Goal: Information Seeking & Learning: Learn about a topic

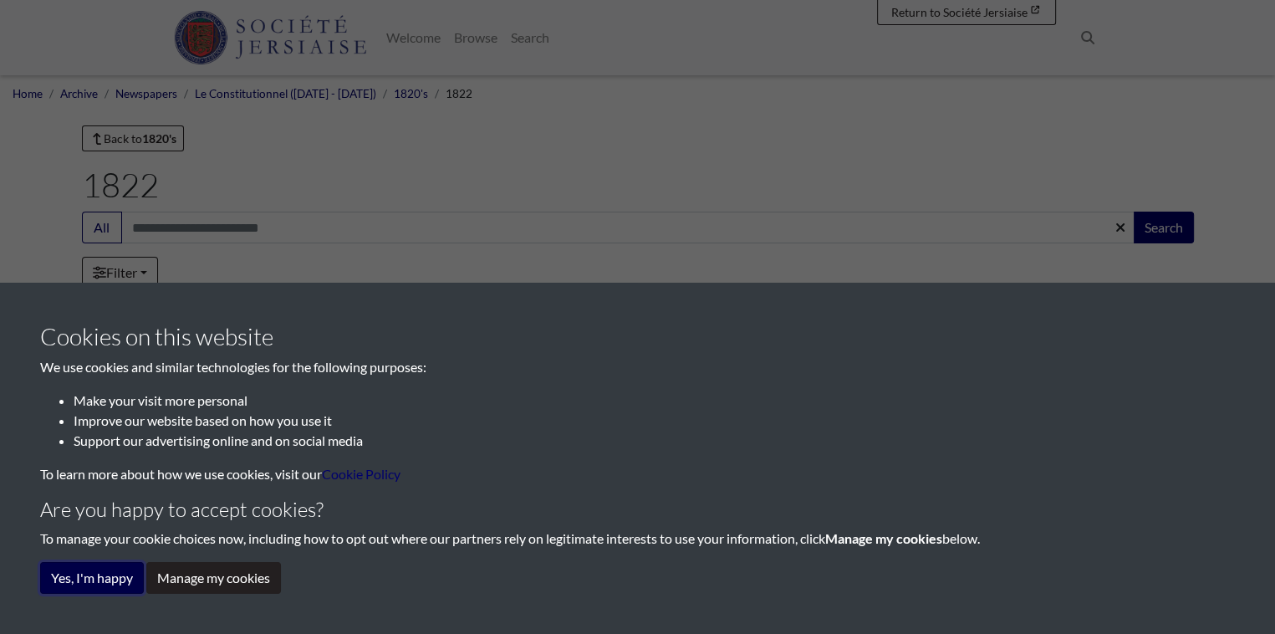
click at [114, 578] on button "Yes, I'm happy" at bounding box center [92, 578] width 104 height 32
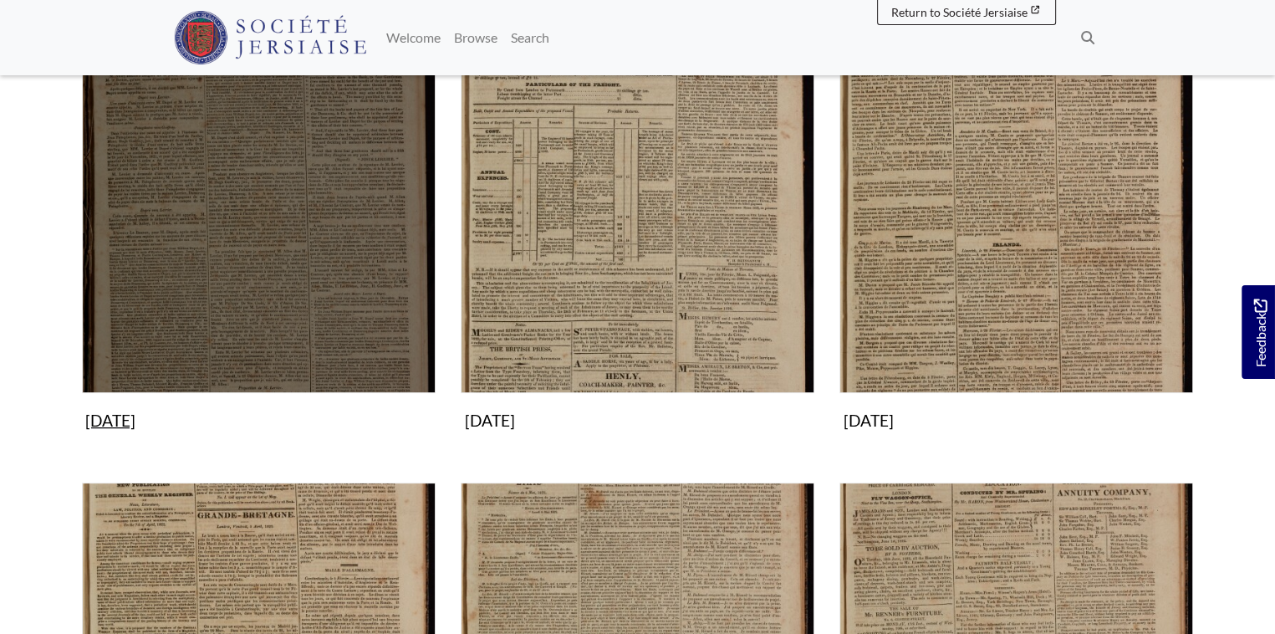
scroll to position [334, 0]
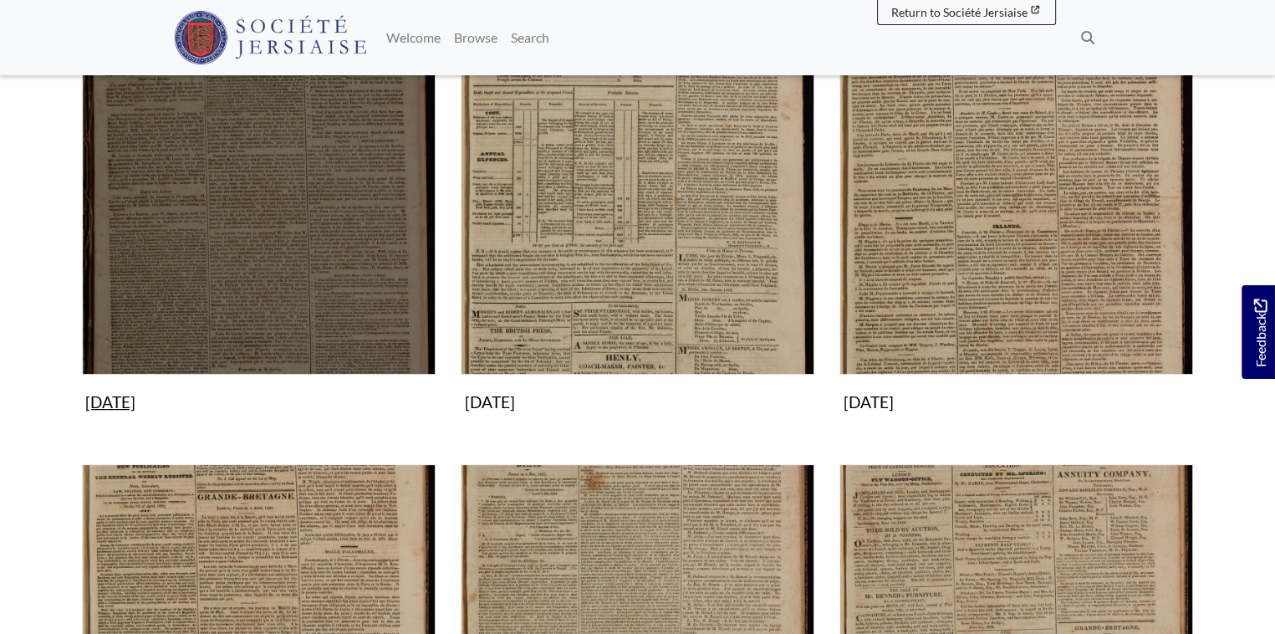
click at [290, 247] on img "Subcollection" at bounding box center [259, 198] width 354 height 354
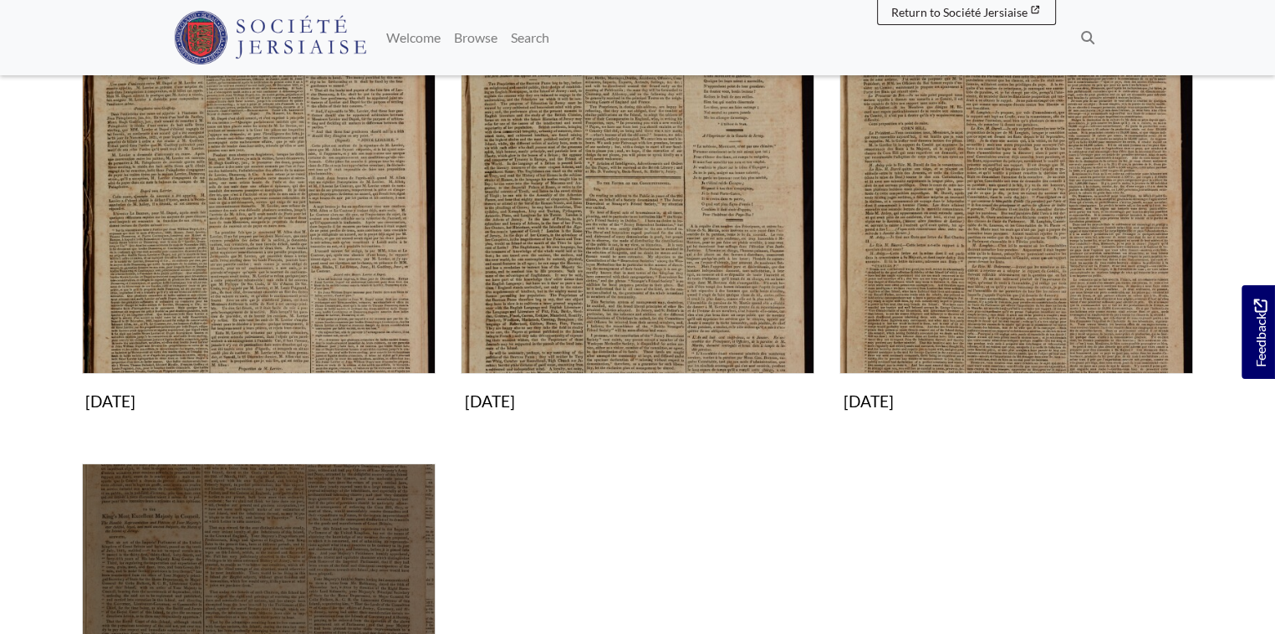
scroll to position [334, 0]
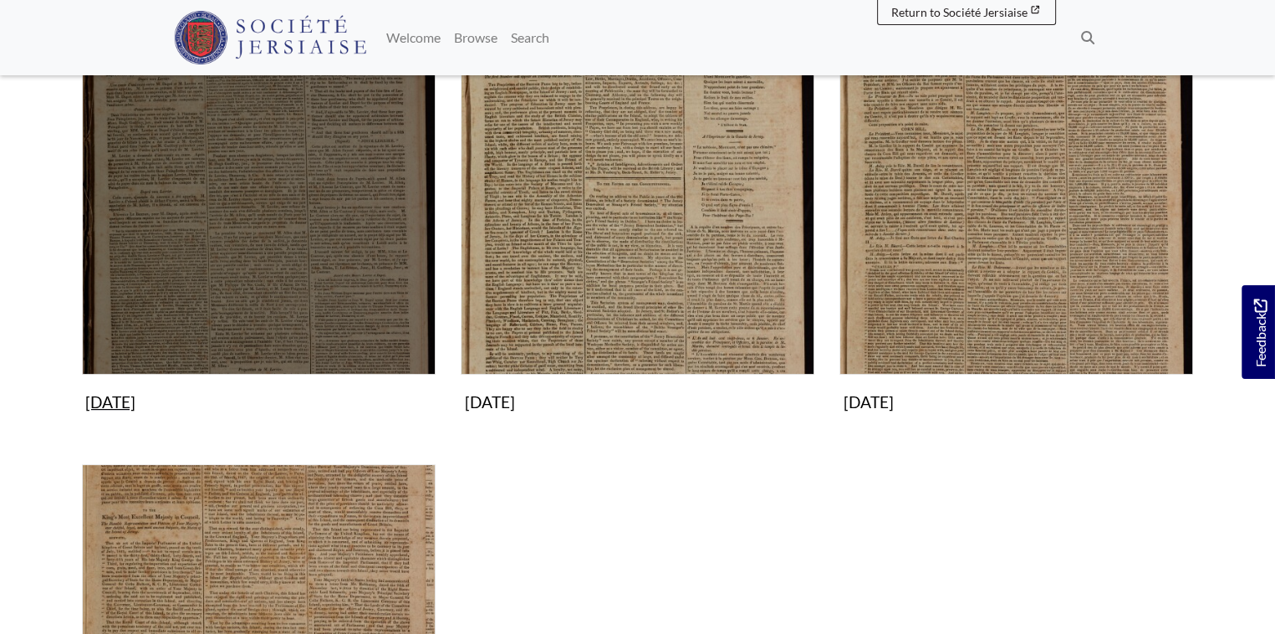
click at [298, 257] on img "Subcollection" at bounding box center [259, 198] width 354 height 354
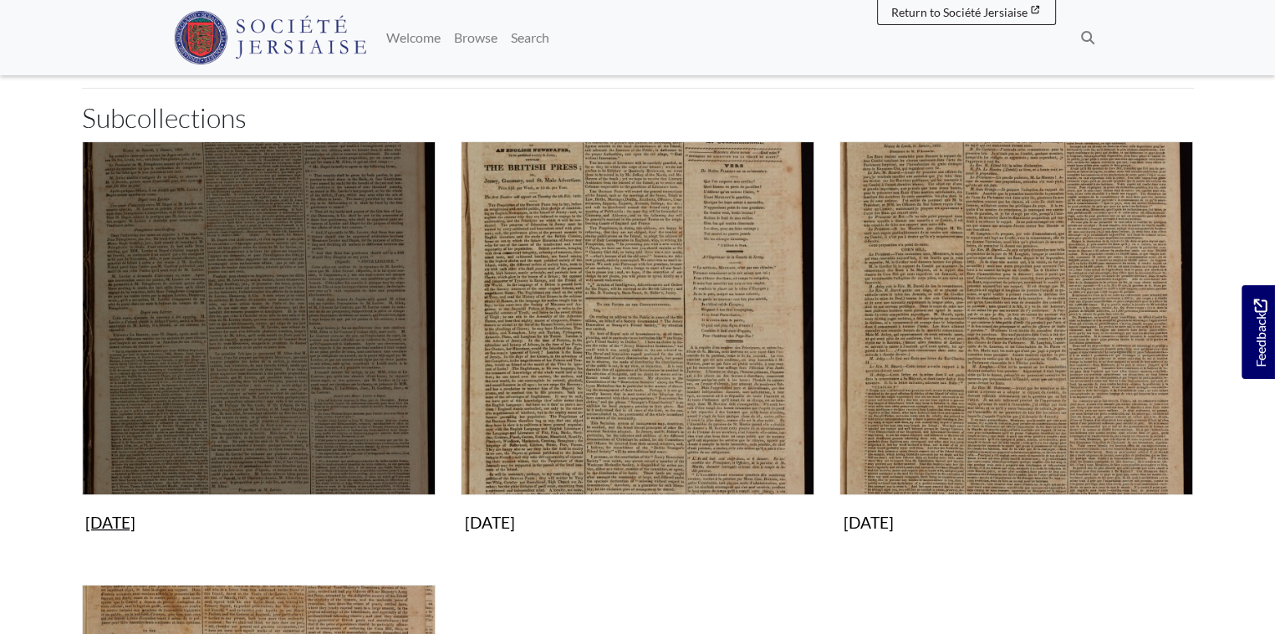
scroll to position [84, 0]
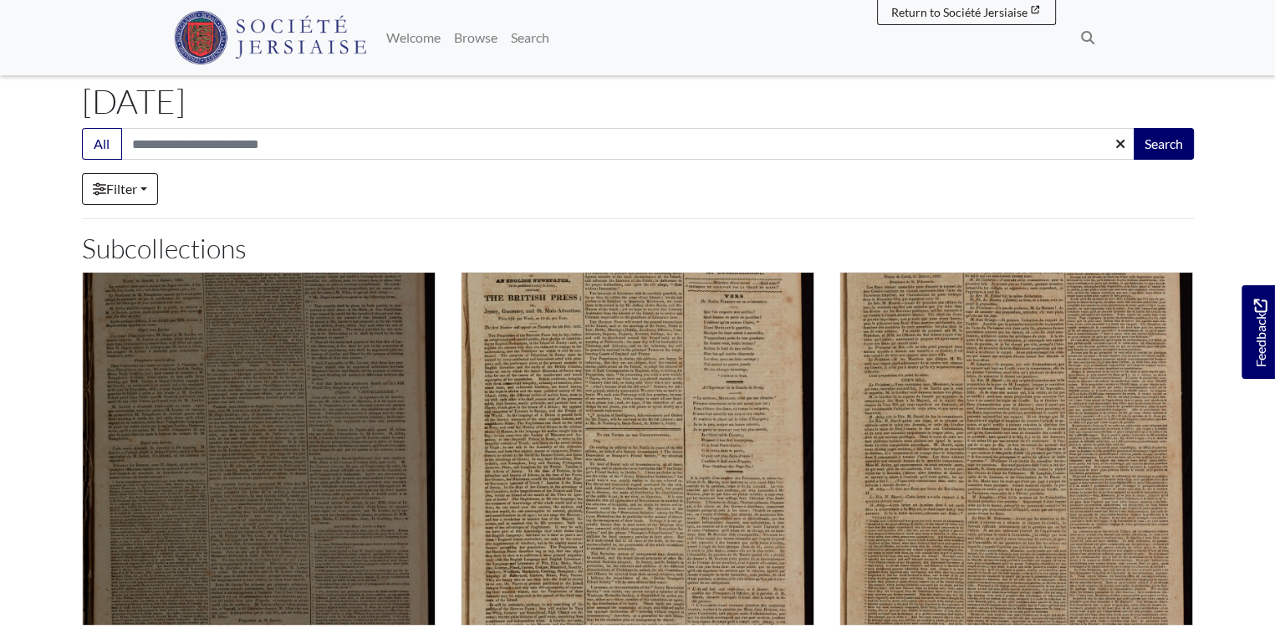
click at [265, 390] on img "Subcollection" at bounding box center [259, 449] width 354 height 354
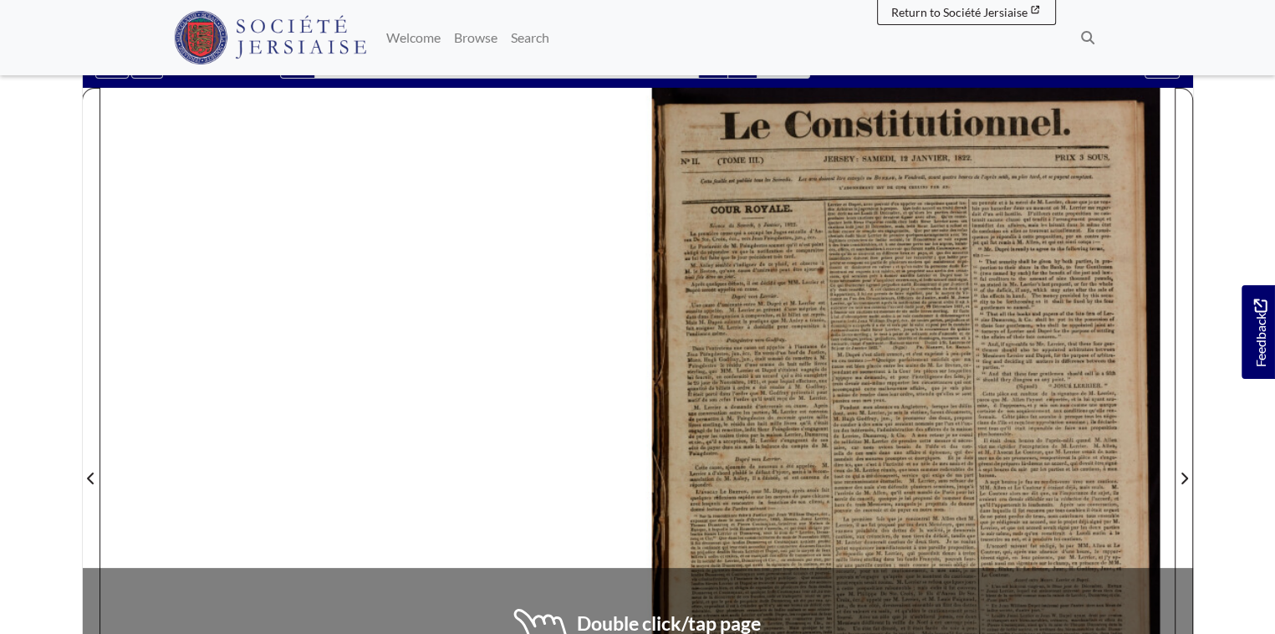
scroll to position [84, 0]
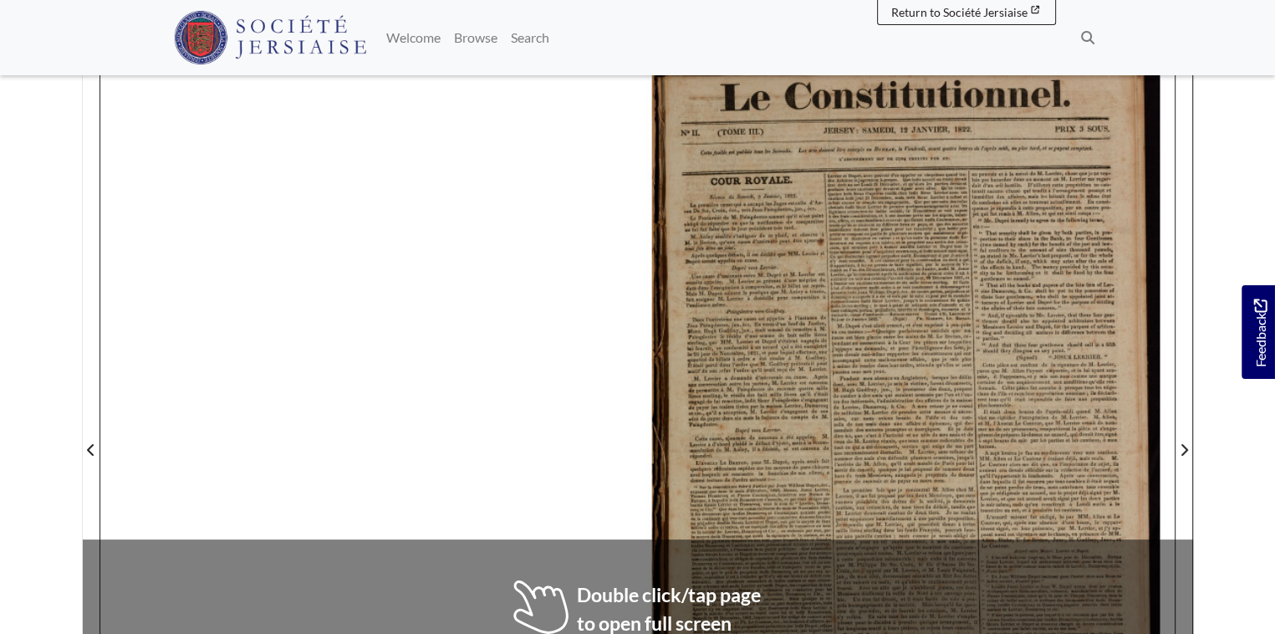
scroll to position [334, 0]
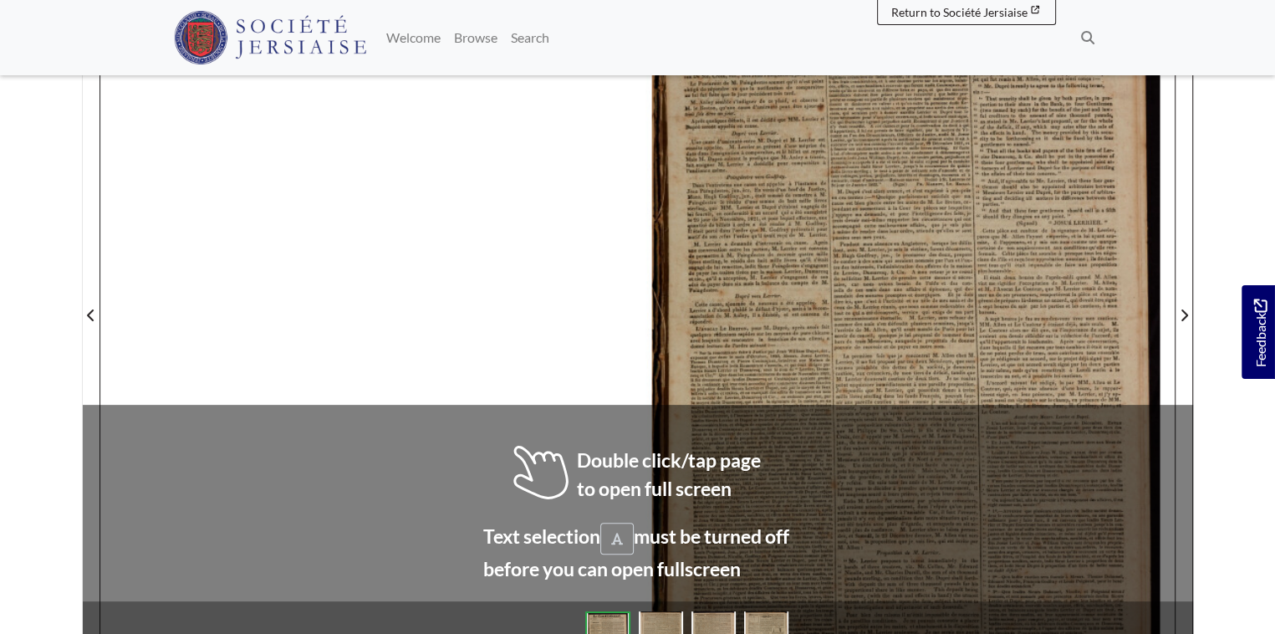
click at [875, 333] on div at bounding box center [906, 304] width 537 height 759
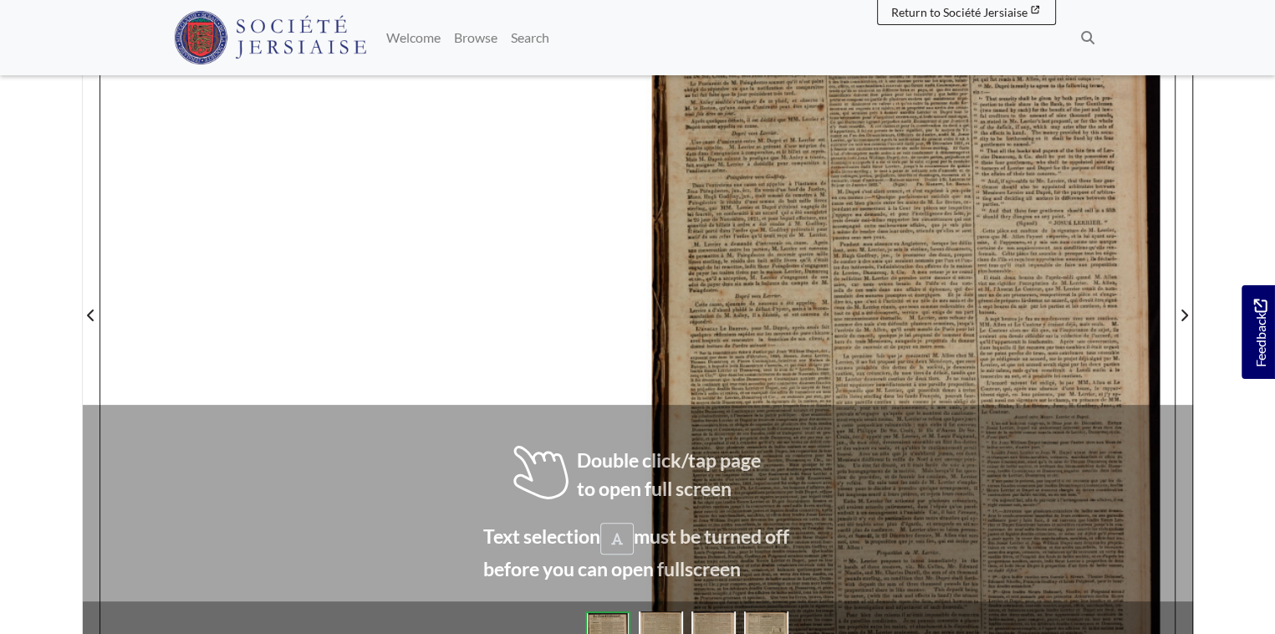
click at [875, 333] on div at bounding box center [906, 304] width 537 height 759
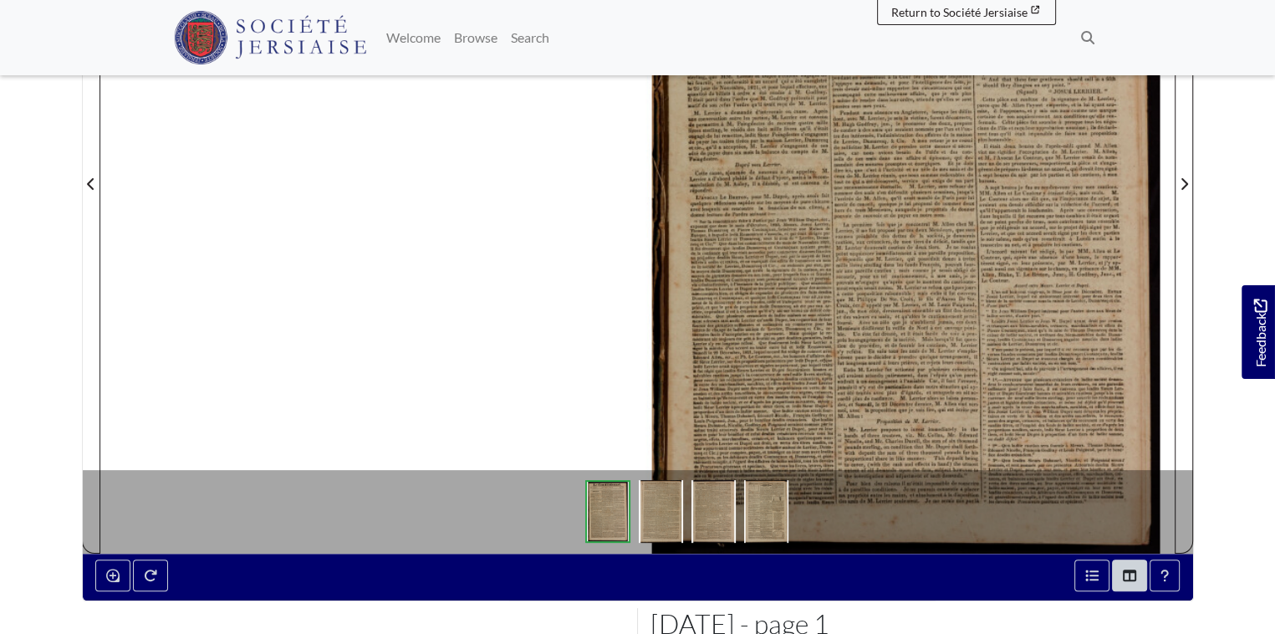
scroll to position [585, 0]
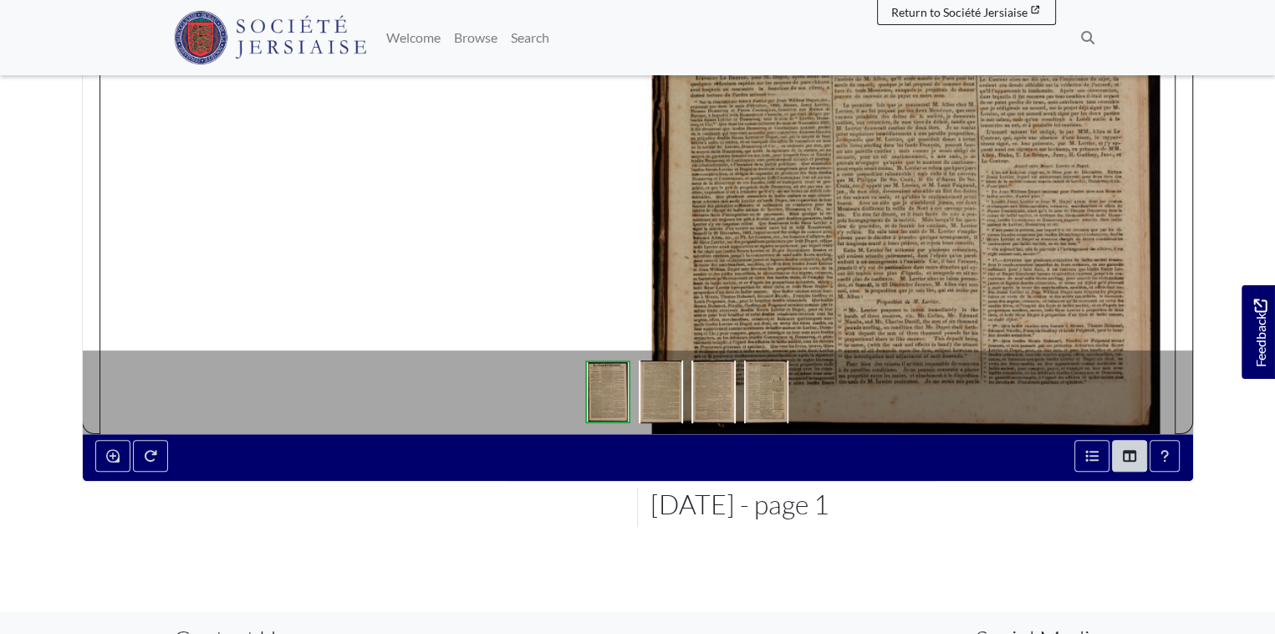
click at [623, 402] on img at bounding box center [607, 391] width 45 height 63
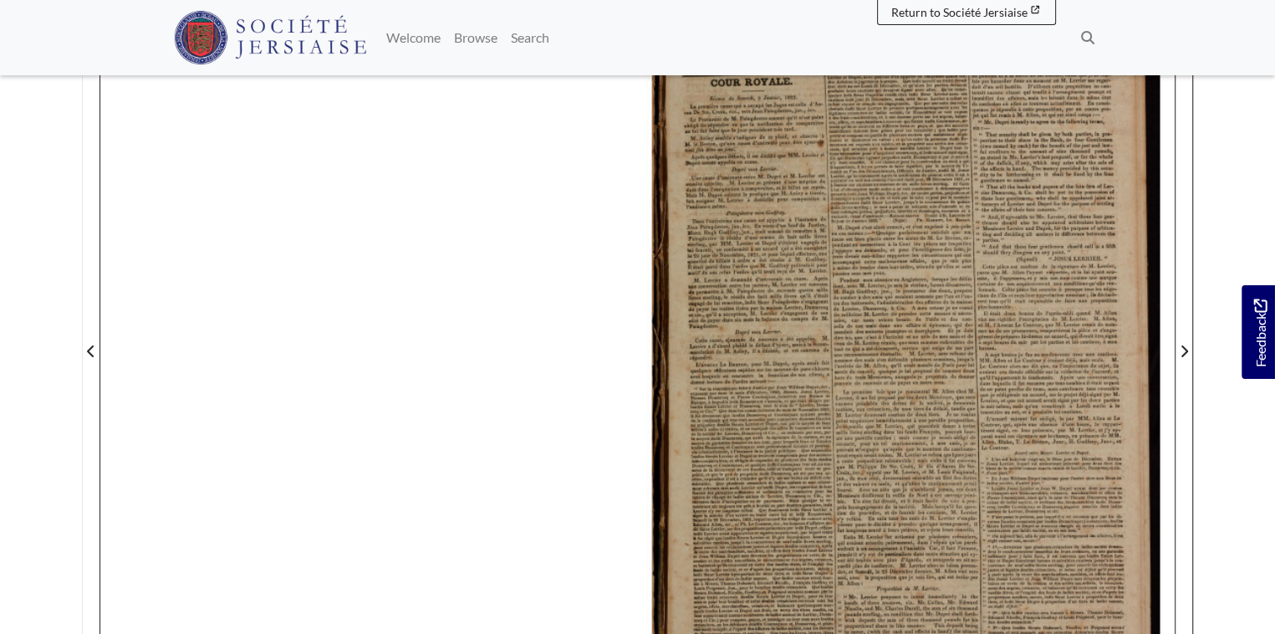
scroll to position [167, 0]
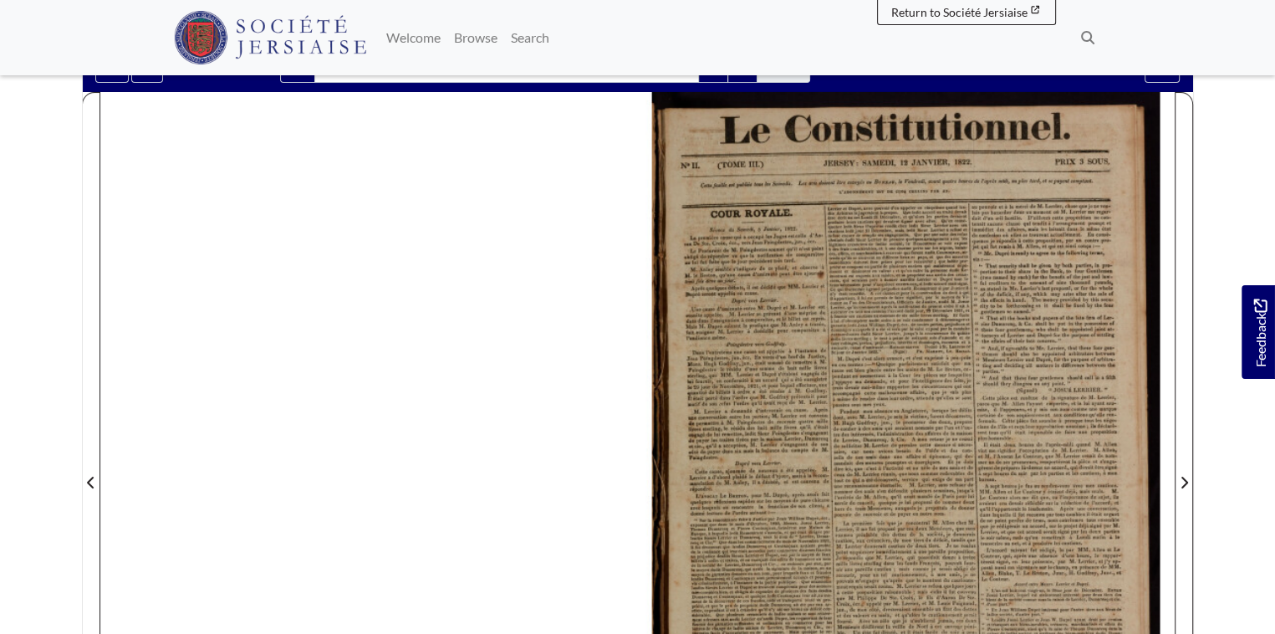
click at [884, 359] on div at bounding box center [906, 471] width 537 height 759
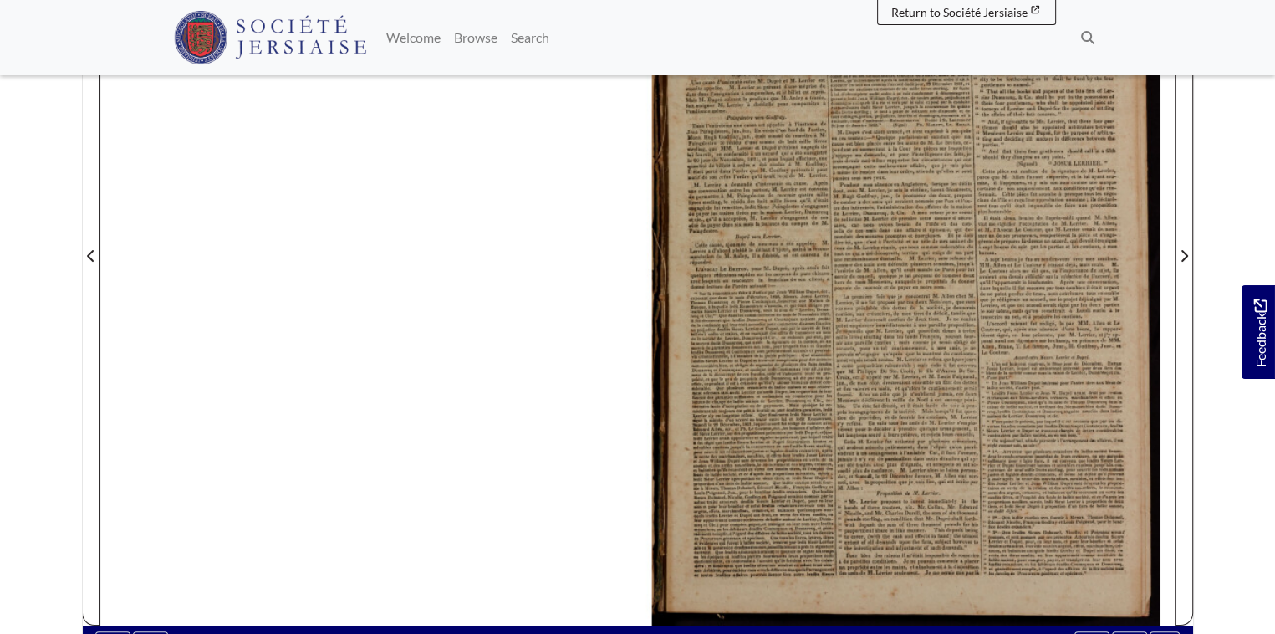
scroll to position [418, 0]
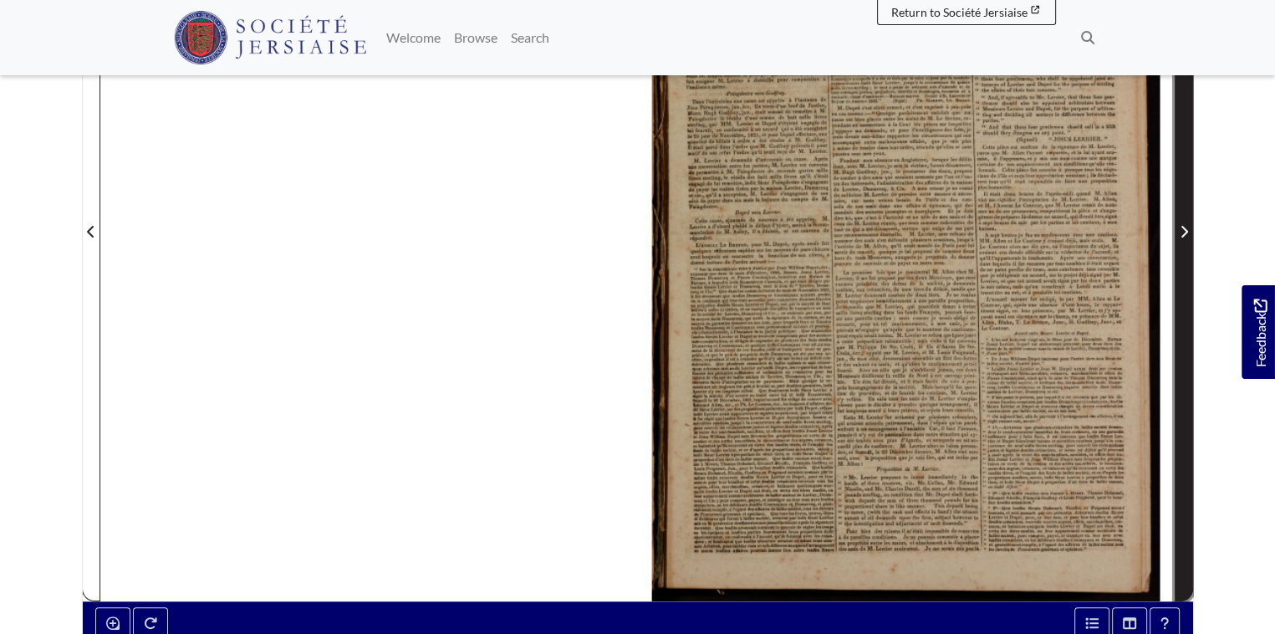
click at [1185, 232] on icon "Next Page" at bounding box center [1184, 232] width 7 height 12
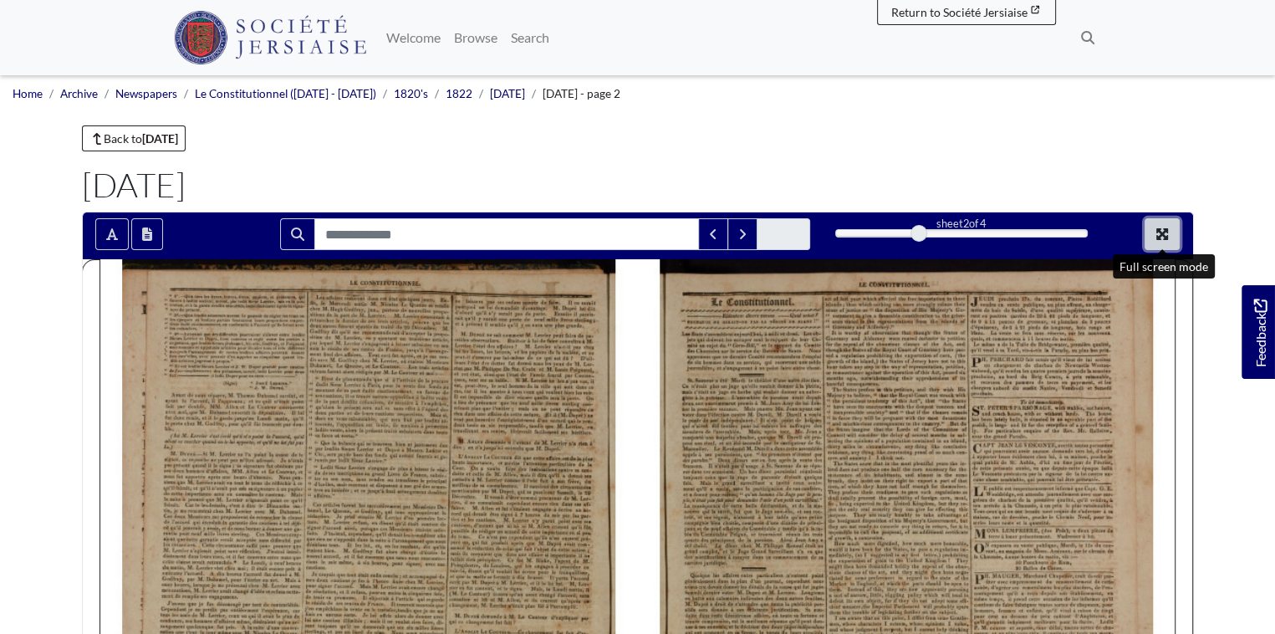
click at [1160, 232] on icon "Full screen mode" at bounding box center [1161, 233] width 13 height 13
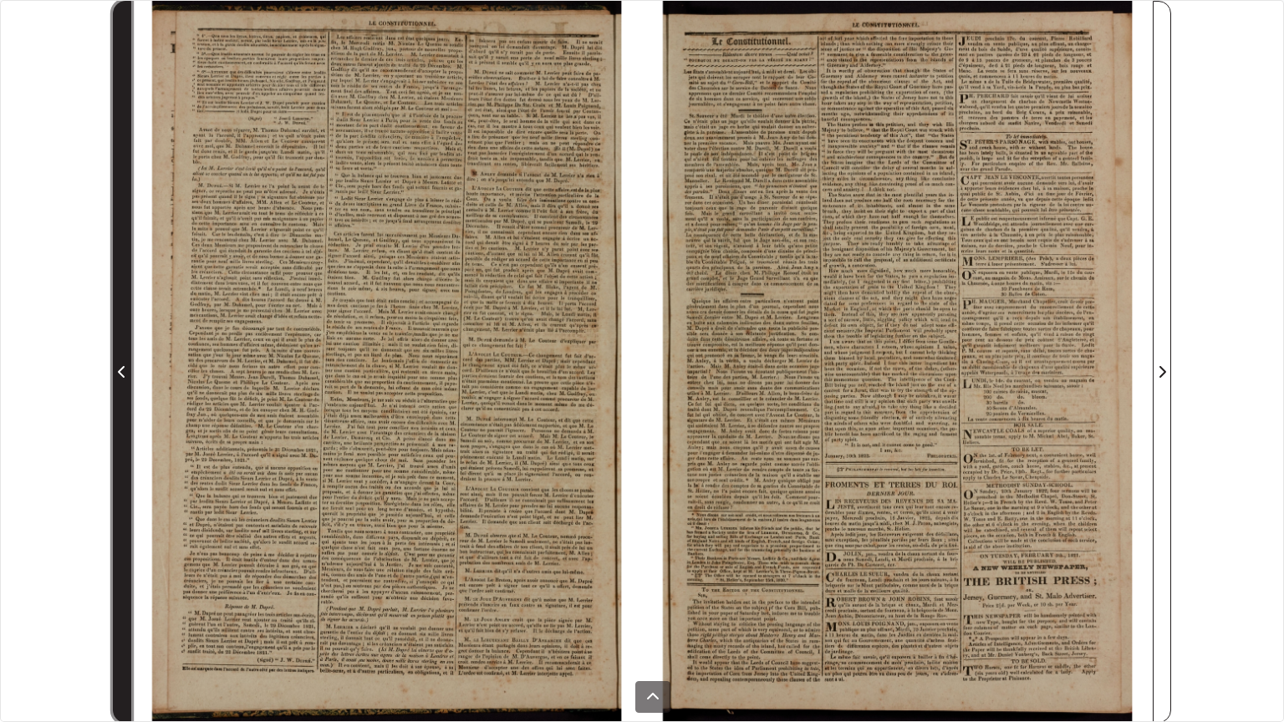
click at [118, 372] on icon "Previous Page" at bounding box center [122, 371] width 8 height 13
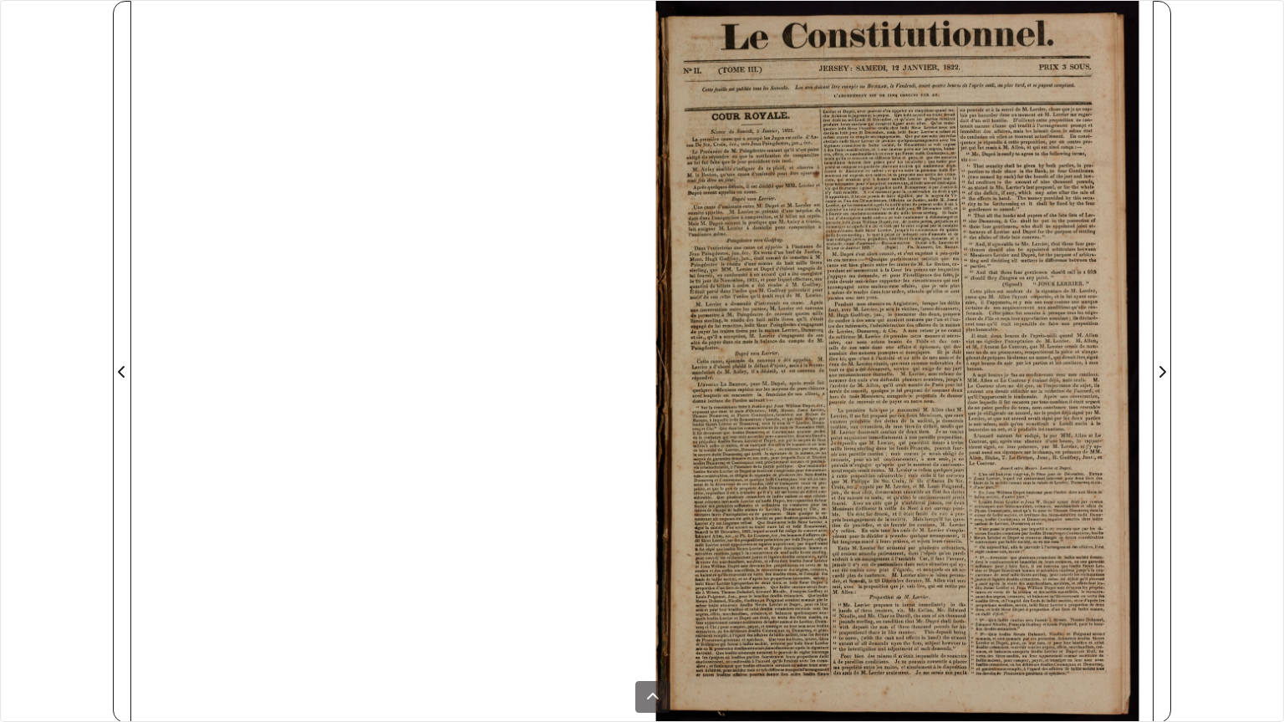
click at [858, 333] on div at bounding box center [897, 362] width 511 height 722
click at [615, 37] on div at bounding box center [642, 362] width 1022 height 722
click at [645, 29] on div at bounding box center [897, 362] width 511 height 722
